Goal: Transaction & Acquisition: Obtain resource

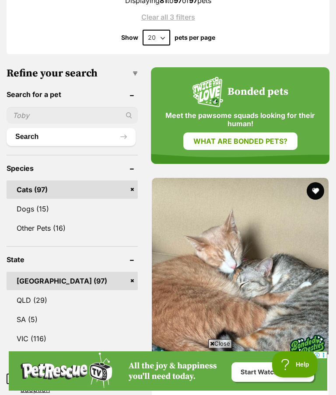
click at [265, 244] on img at bounding box center [240, 266] width 177 height 177
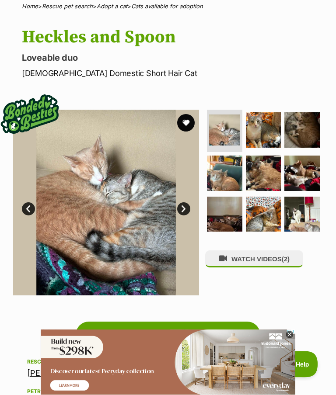
scroll to position [70, 0]
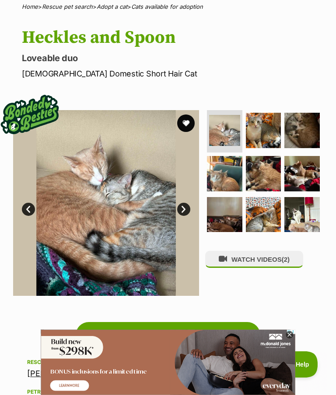
click at [265, 133] on img at bounding box center [263, 130] width 35 height 35
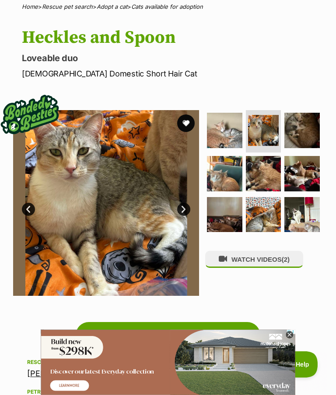
click at [306, 132] on img at bounding box center [301, 130] width 35 height 35
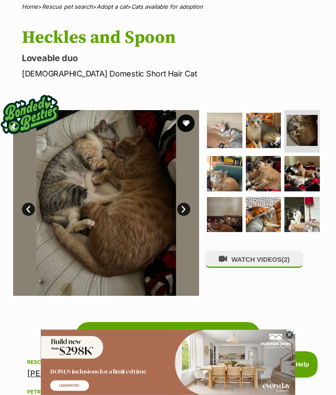
click at [268, 173] on img at bounding box center [263, 173] width 35 height 35
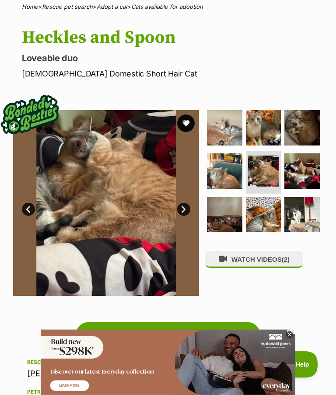
click at [311, 170] on img at bounding box center [301, 170] width 35 height 35
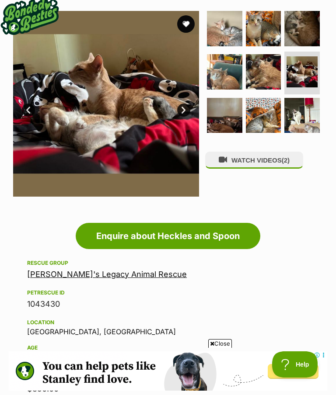
scroll to position [166, 0]
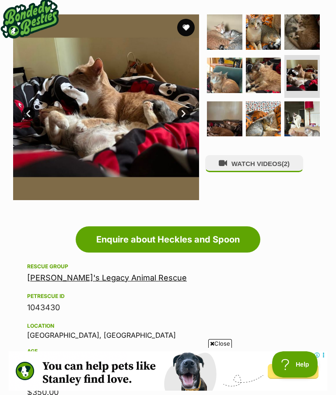
click at [273, 119] on img at bounding box center [263, 118] width 35 height 35
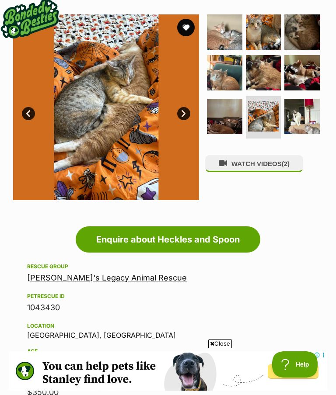
click at [306, 117] on img at bounding box center [301, 116] width 35 height 35
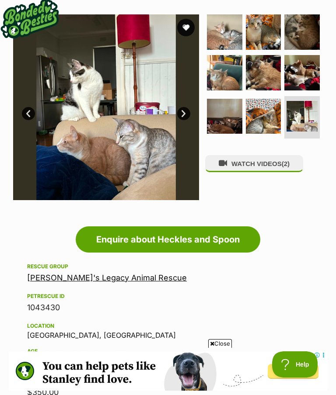
click at [226, 120] on img at bounding box center [224, 116] width 35 height 35
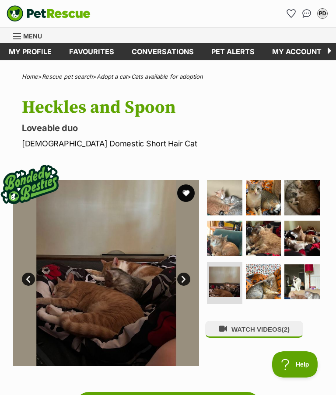
scroll to position [0, 0]
click at [90, 51] on link "Favourites" at bounding box center [91, 51] width 63 height 17
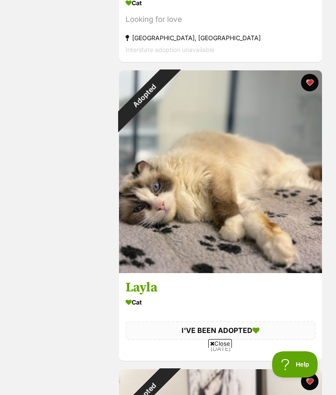
click at [140, 121] on div "Adopted" at bounding box center [144, 95] width 51 height 51
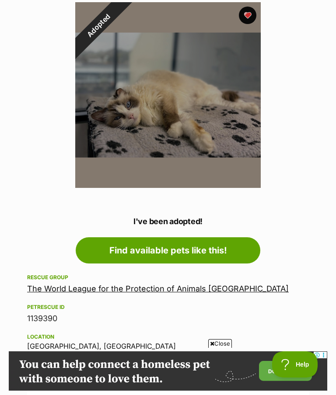
scroll to position [177, 0]
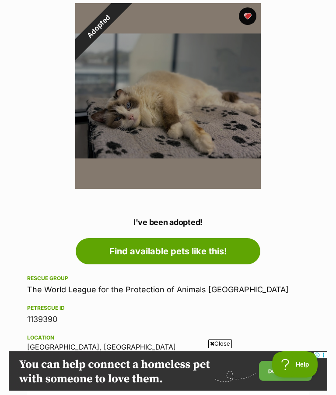
click at [131, 291] on link "The World League for the Protection of Animals Gladesville" at bounding box center [157, 289] width 261 height 9
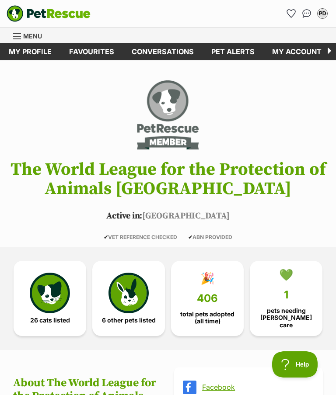
click at [50, 297] on img at bounding box center [50, 293] width 40 height 40
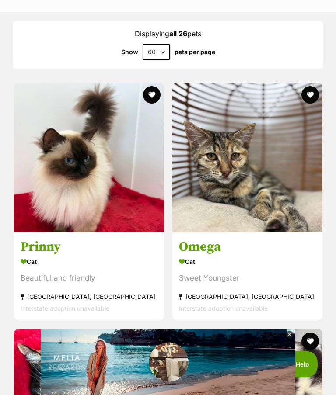
scroll to position [834, 0]
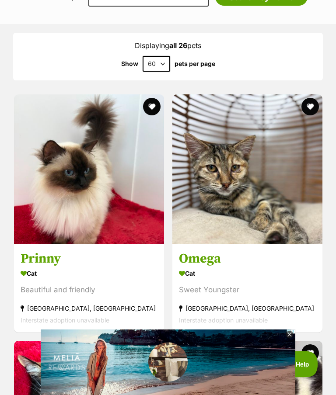
click at [49, 251] on h3 "Prinny" at bounding box center [89, 259] width 137 height 17
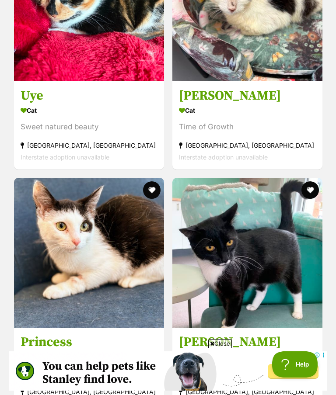
scroll to position [1234, 0]
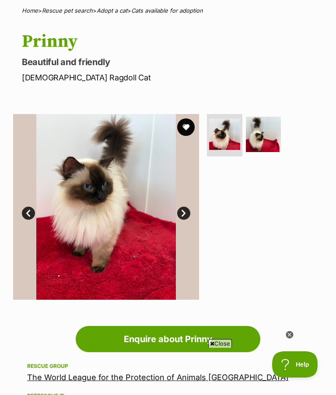
click at [265, 132] on img at bounding box center [263, 134] width 35 height 35
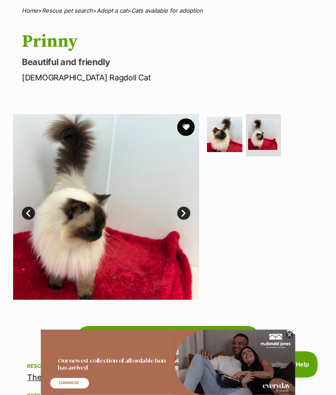
click at [295, 146] on ul at bounding box center [264, 137] width 118 height 46
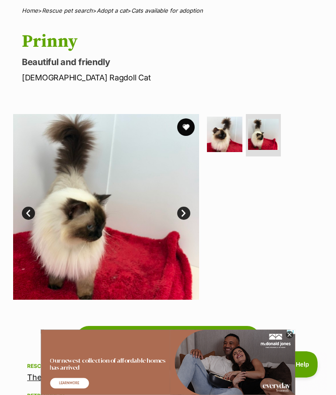
click at [222, 144] on img at bounding box center [224, 134] width 35 height 35
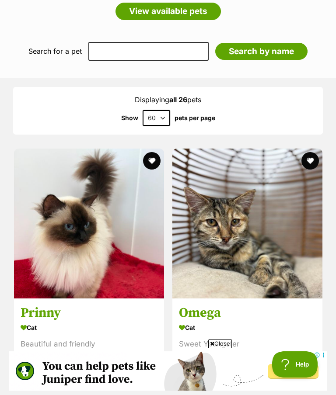
click at [153, 152] on button "favourite" at bounding box center [151, 160] width 17 height 17
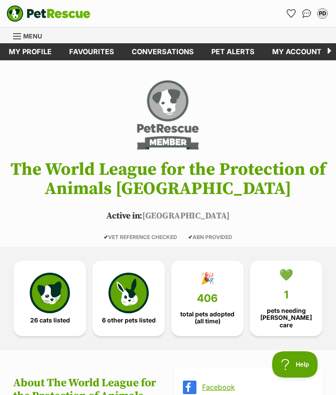
click at [90, 53] on link "Favourites" at bounding box center [91, 51] width 63 height 17
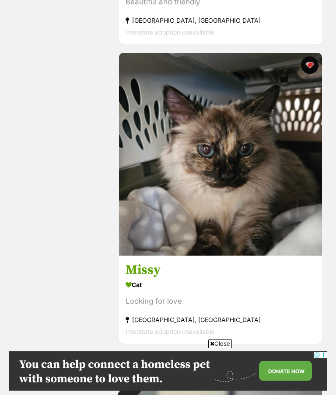
scroll to position [436, 0]
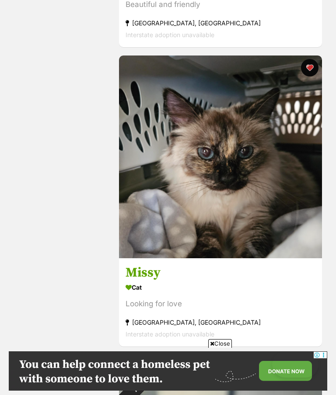
click at [146, 271] on h3 "Missy" at bounding box center [220, 273] width 190 height 17
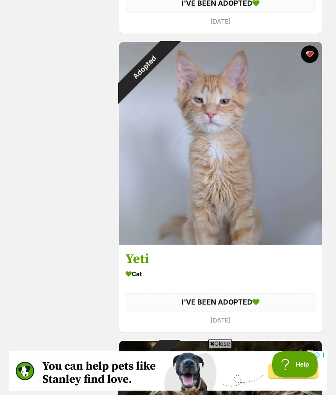
scroll to position [1348, 0]
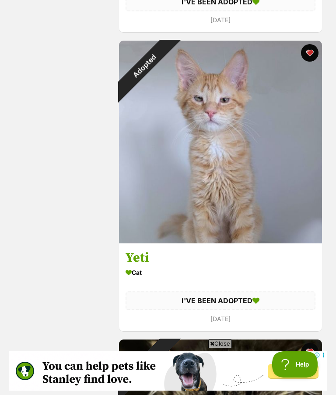
click at [145, 250] on h3 "Yeti" at bounding box center [220, 258] width 190 height 17
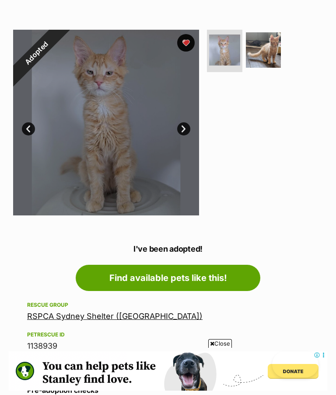
scroll to position [205, 0]
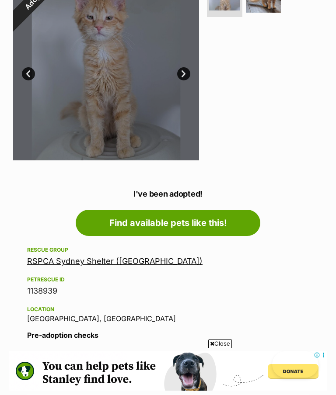
click at [81, 264] on link "RSPCA Sydney Shelter ([GEOGRAPHIC_DATA])" at bounding box center [114, 261] width 175 height 9
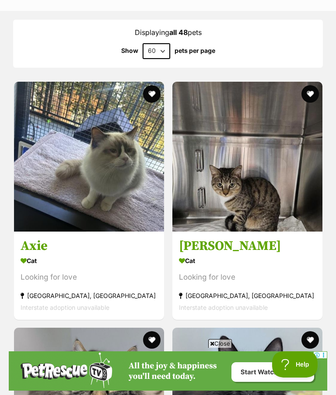
click at [38, 237] on h3 "Axie" at bounding box center [89, 245] width 137 height 17
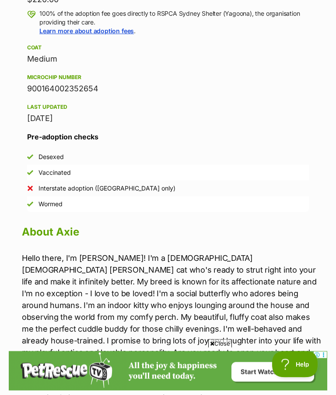
scroll to position [358, 0]
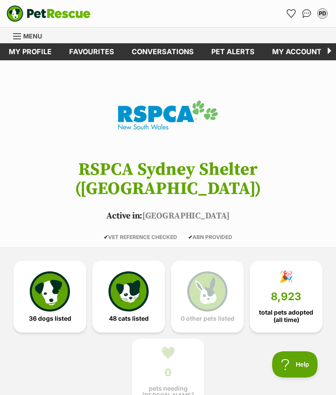
click at [93, 54] on link "Favourites" at bounding box center [91, 51] width 63 height 17
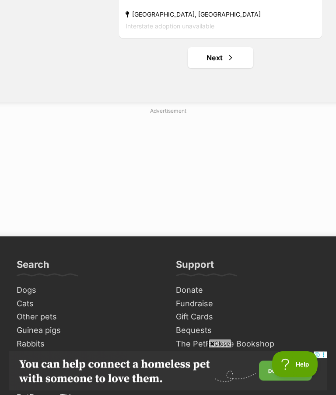
scroll to position [6130, 0]
click at [219, 65] on link "Next" at bounding box center [221, 57] width 66 height 21
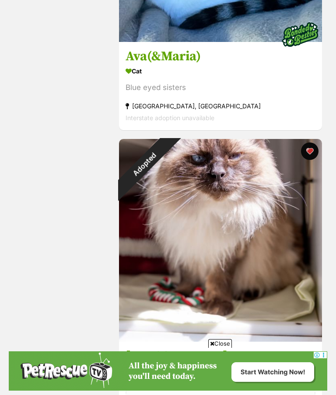
scroll to position [1164, 0]
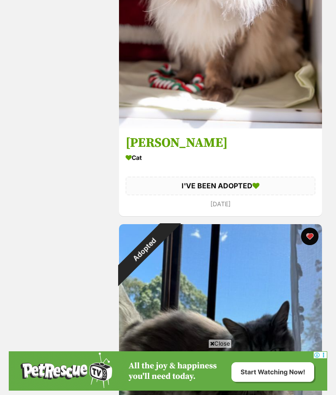
click at [160, 149] on h3 "[PERSON_NAME]" at bounding box center [220, 143] width 190 height 17
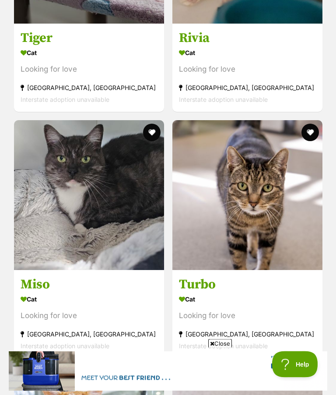
scroll to position [4209, 0]
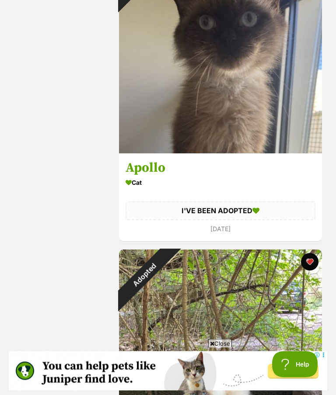
scroll to position [2629, 0]
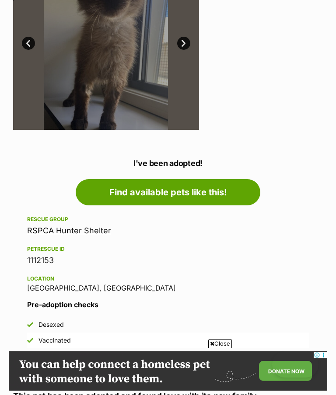
scroll to position [238, 0]
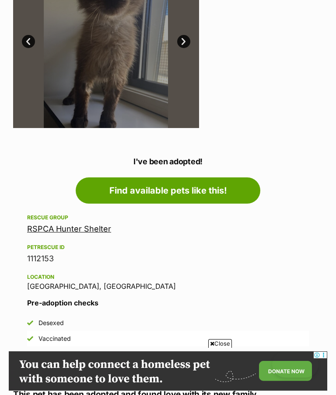
click at [71, 232] on link "RSPCA Hunter Shelter" at bounding box center [69, 228] width 84 height 9
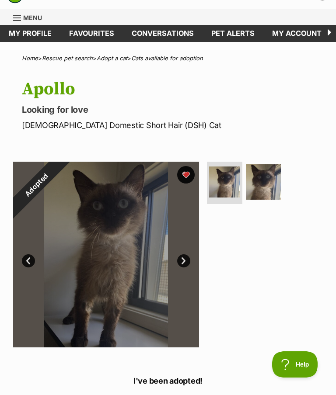
scroll to position [17, 0]
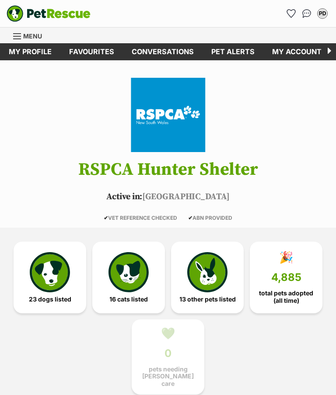
click at [126, 268] on img at bounding box center [128, 272] width 40 height 40
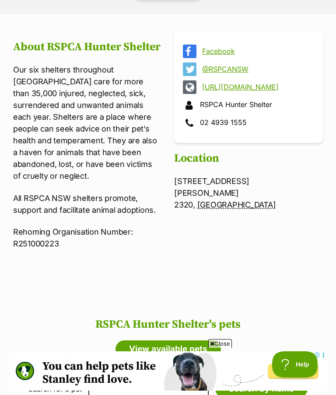
scroll to position [394, 0]
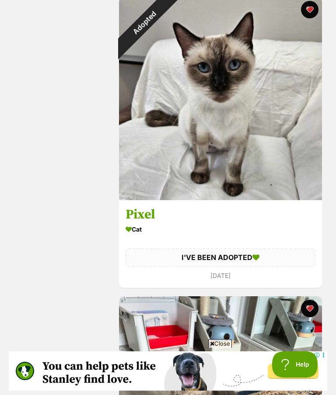
scroll to position [3485, 0]
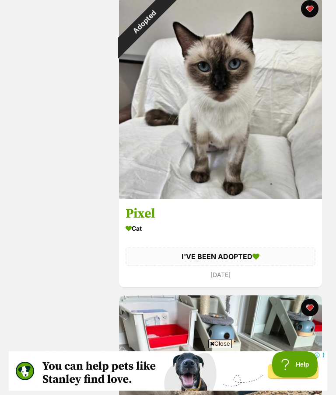
click at [147, 47] on div "Adopted" at bounding box center [144, 22] width 51 height 51
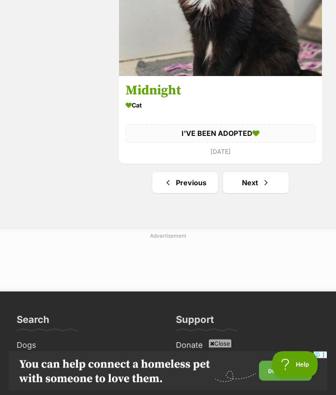
scroll to position [6051, 0]
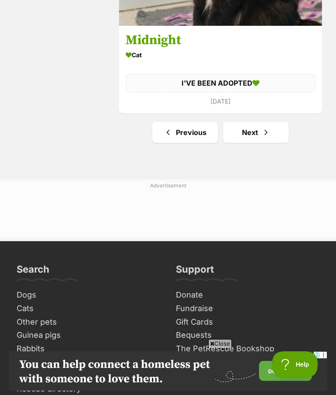
click at [269, 131] on span "Next page" at bounding box center [265, 132] width 9 height 10
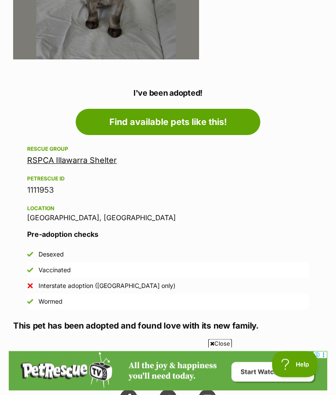
scroll to position [308, 0]
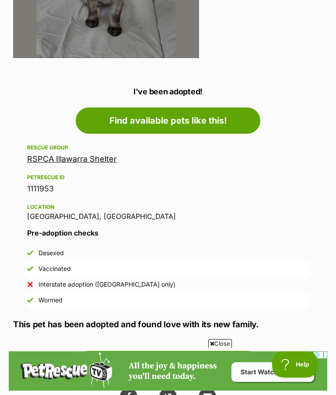
click at [80, 160] on link "RSPCA Illawarra Shelter" at bounding box center [72, 158] width 90 height 9
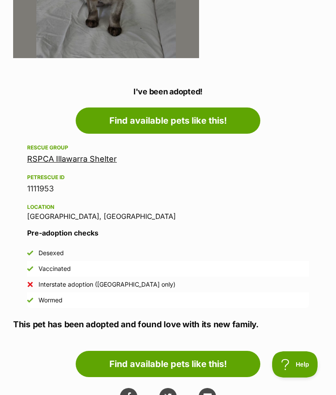
scroll to position [0, 0]
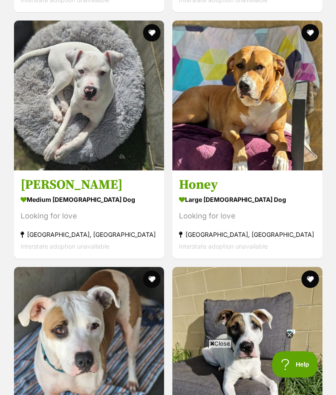
scroll to position [2558, 0]
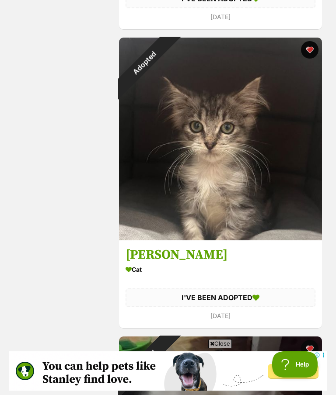
scroll to position [1952, 0]
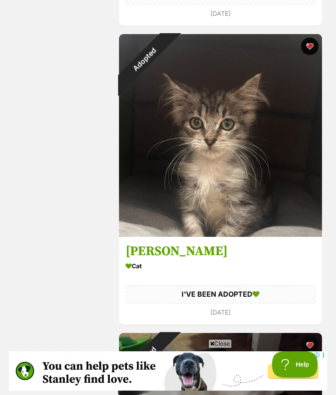
click at [164, 85] on div "Adopted" at bounding box center [144, 59] width 51 height 51
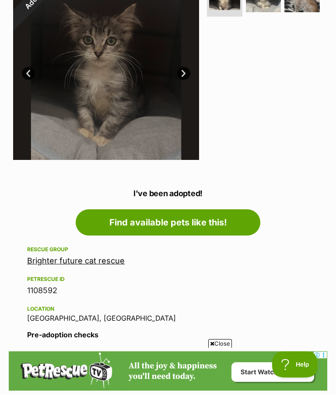
click at [93, 264] on link "Brighter future cat rescue" at bounding box center [76, 260] width 98 height 9
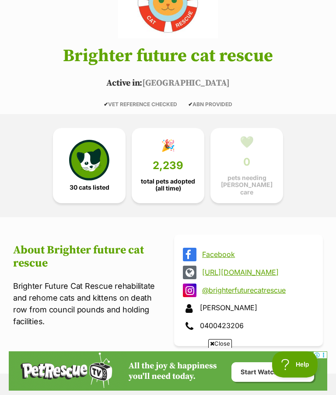
click at [87, 165] on img at bounding box center [89, 160] width 40 height 40
